Goal: Information Seeking & Learning: Learn about a topic

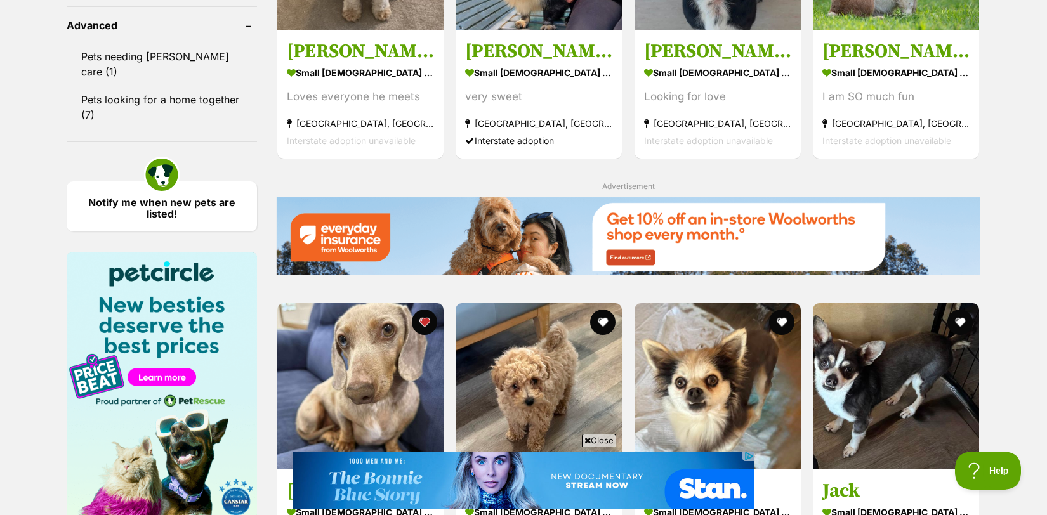
scroll to position [1697, 0]
